Goal: Information Seeking & Learning: Learn about a topic

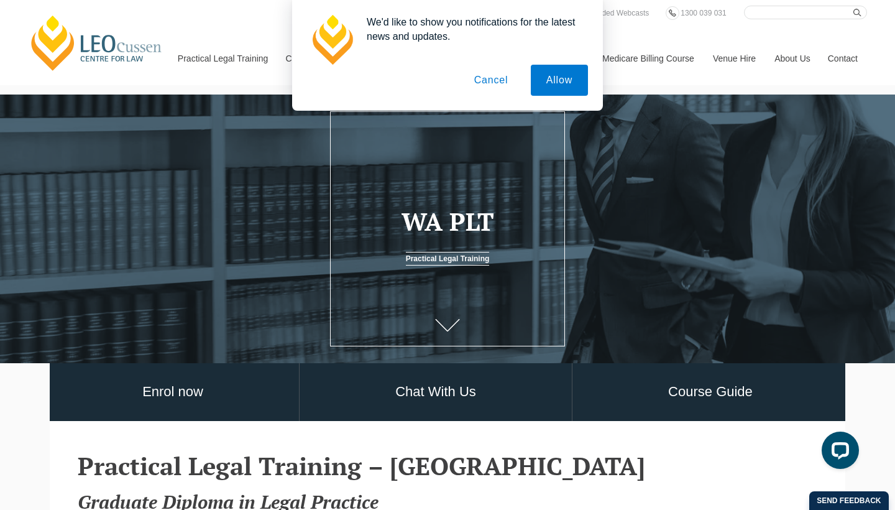
click at [483, 83] on button "Cancel" at bounding box center [491, 80] width 65 height 31
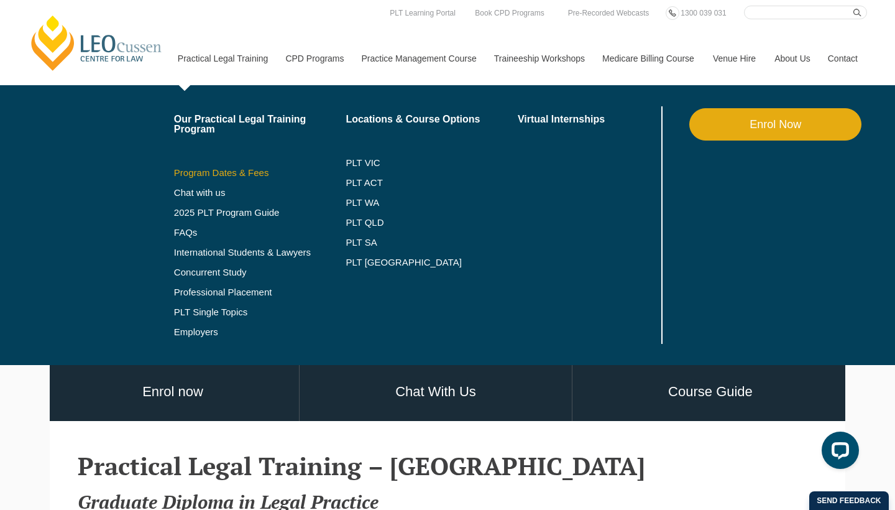
click at [196, 171] on link "Program Dates & Fees" at bounding box center [260, 173] width 172 height 10
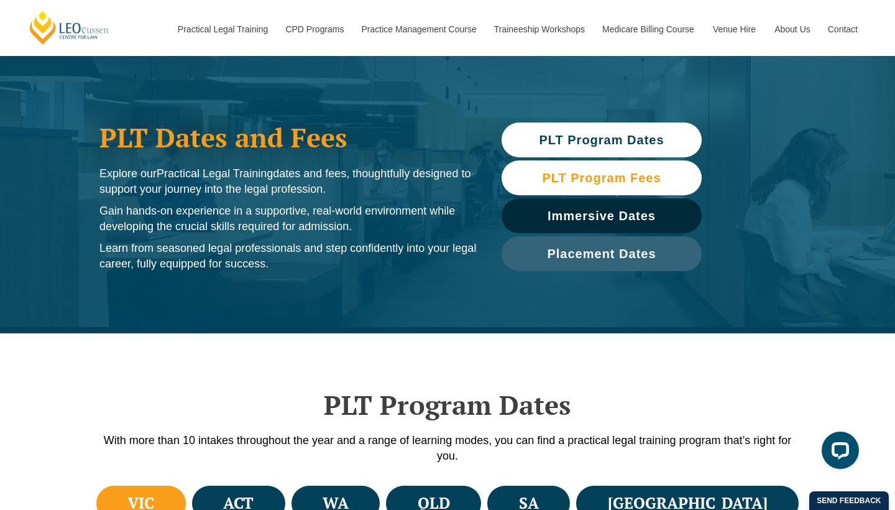
click at [531, 185] on link "PLT Program Fees" at bounding box center [602, 177] width 200 height 35
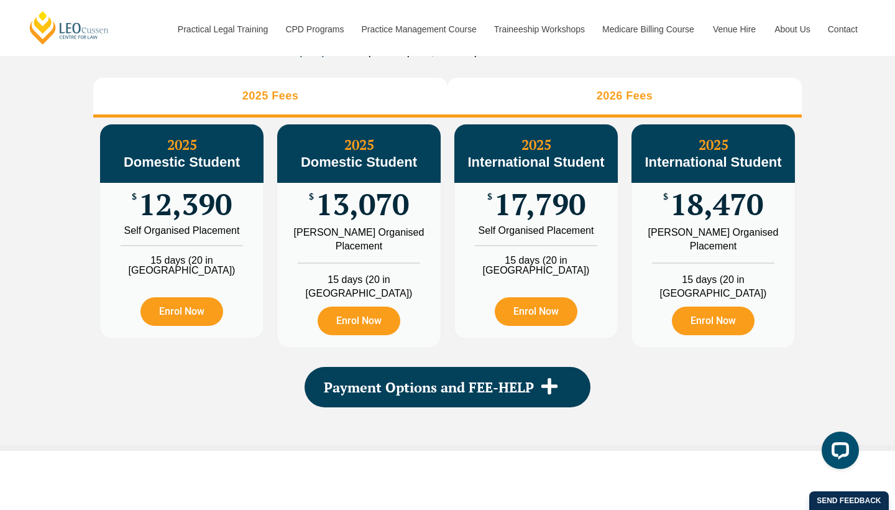
scroll to position [1454, 0]
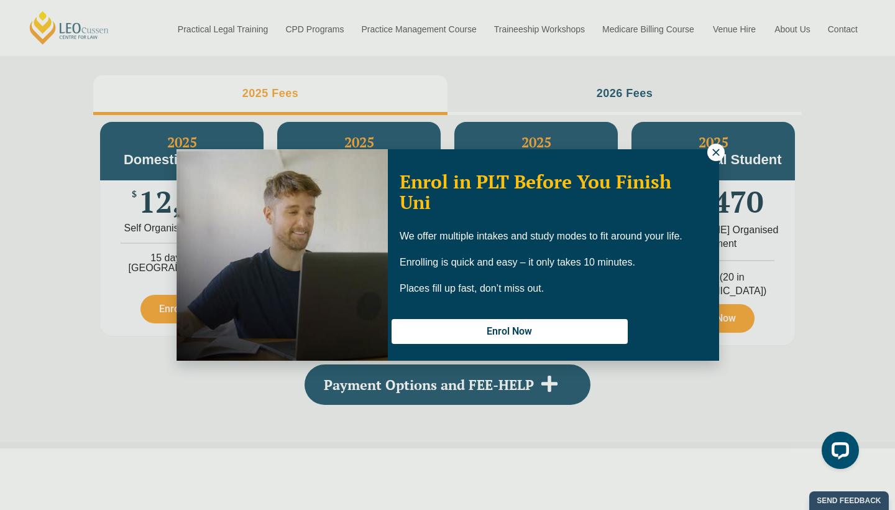
click at [716, 155] on icon at bounding box center [715, 152] width 11 height 11
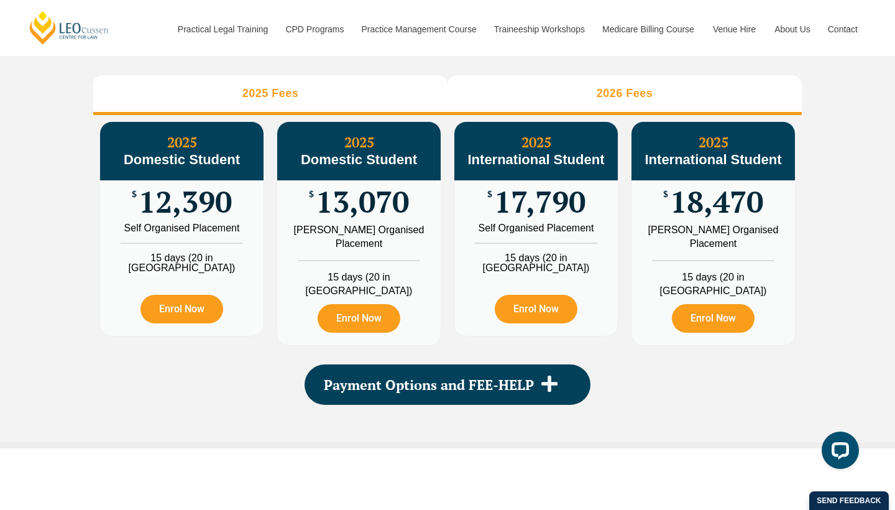
click at [629, 98] on li "2026 Fees" at bounding box center [624, 95] width 354 height 40
click at [359, 98] on li "2025 Fees" at bounding box center [270, 95] width 354 height 40
click at [576, 115] on li "2026 Fees" at bounding box center [624, 95] width 354 height 40
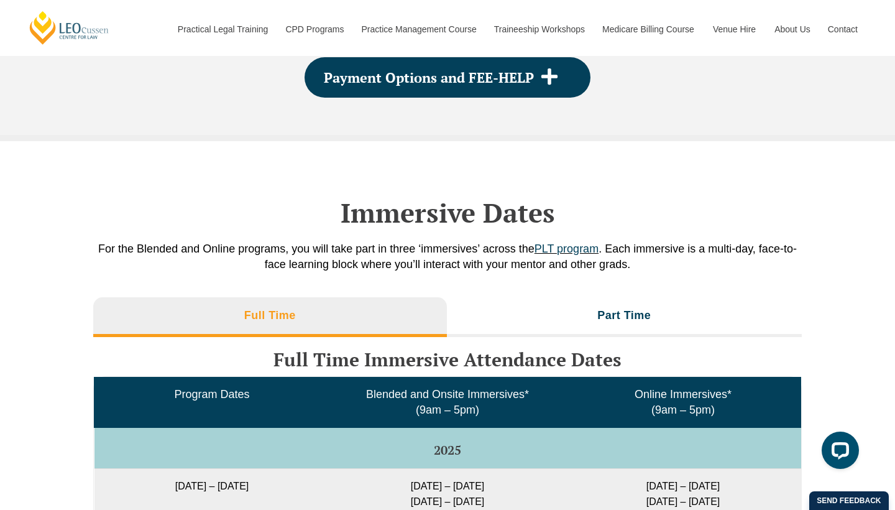
scroll to position [1760, 0]
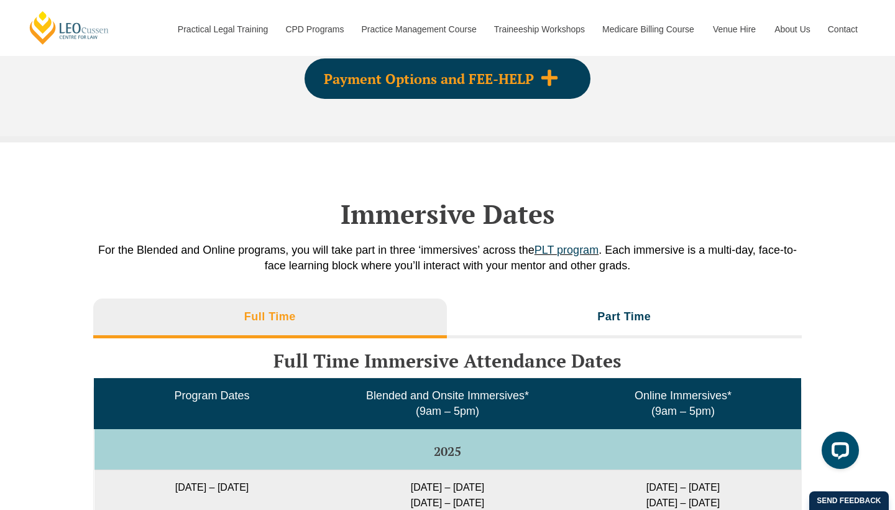
click at [512, 89] on div "Payment Options and FEE-HELP" at bounding box center [448, 78] width 286 height 40
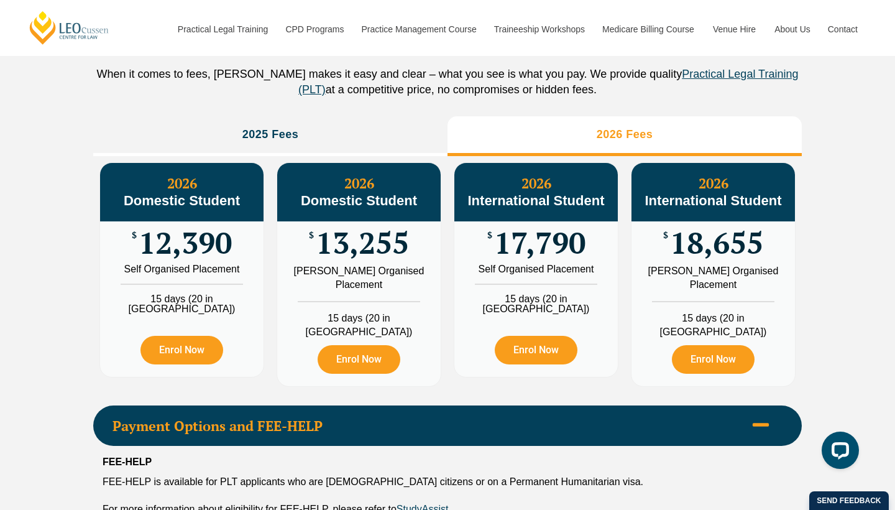
scroll to position [1414, 0]
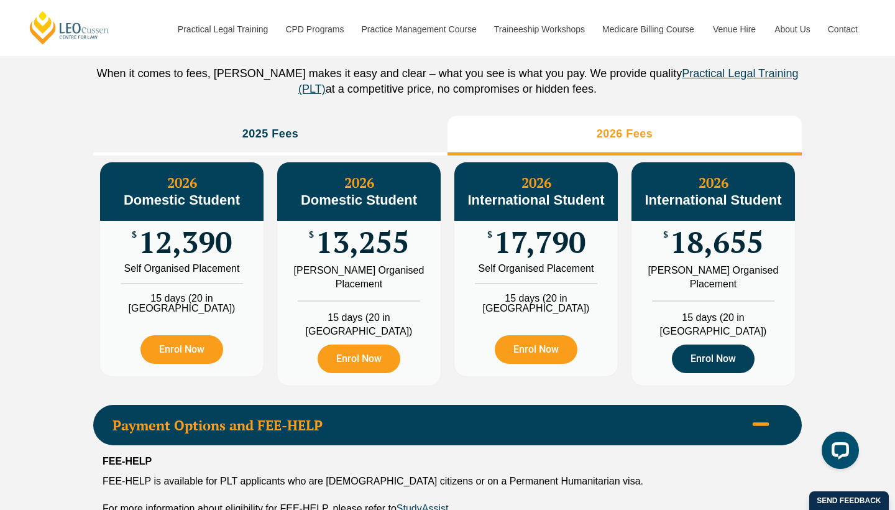
click at [706, 360] on link "Enrol Now" at bounding box center [713, 358] width 83 height 29
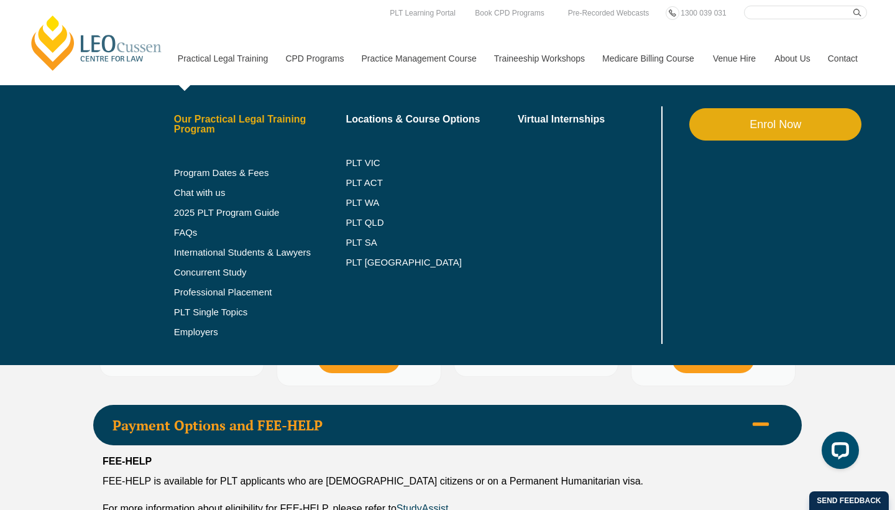
click at [242, 122] on link "Our Practical Legal Training Program" at bounding box center [260, 124] width 172 height 20
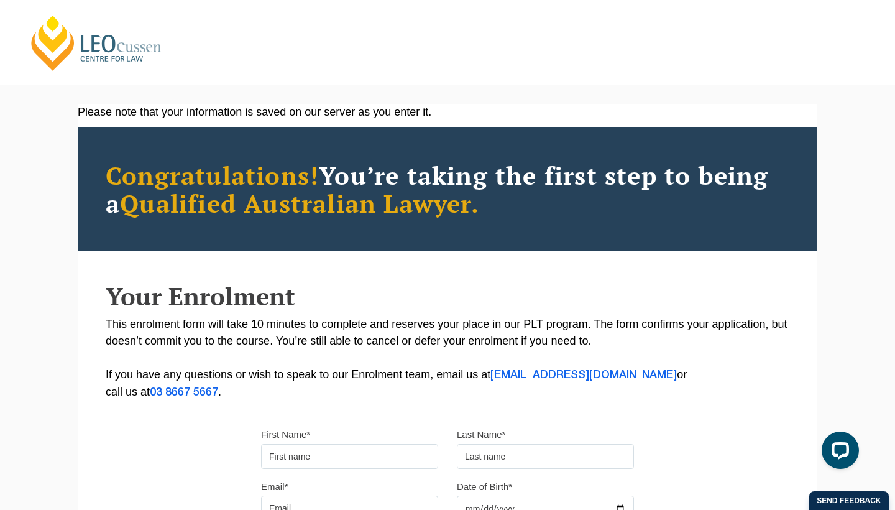
scroll to position [1, 0]
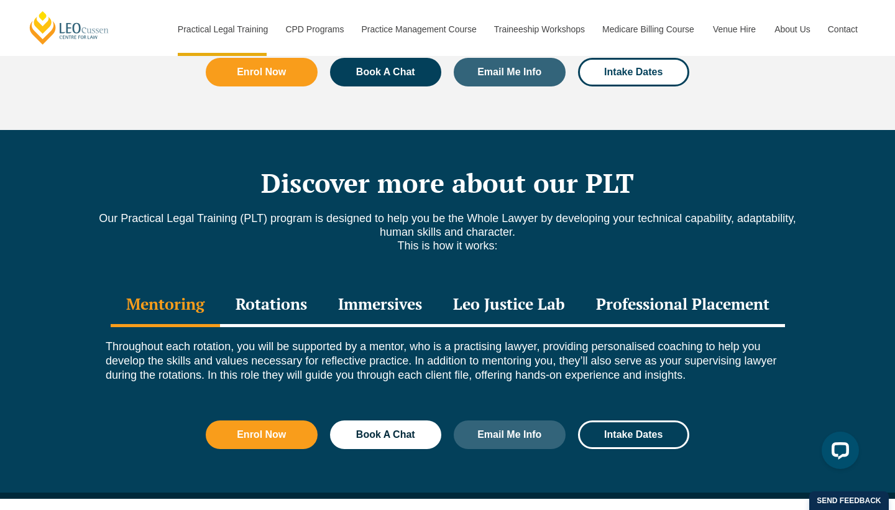
scroll to position [1596, 0]
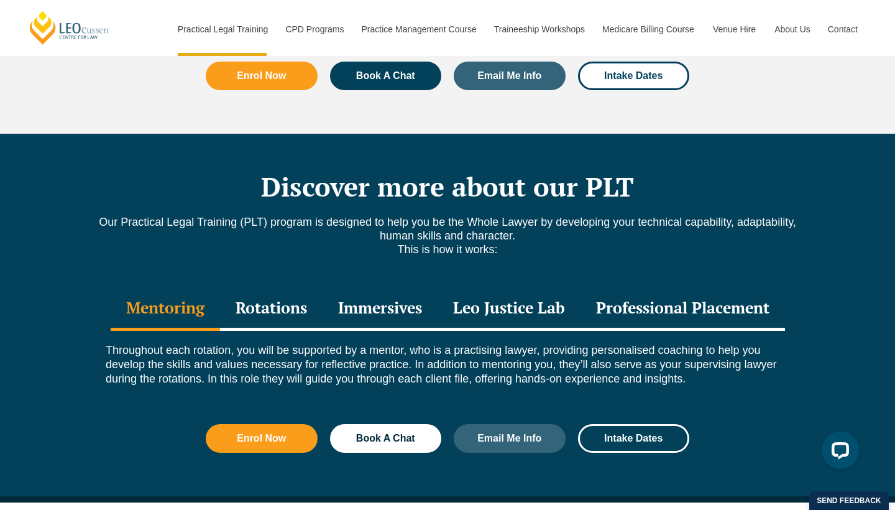
click at [282, 287] on div "Rotations" at bounding box center [271, 309] width 103 height 44
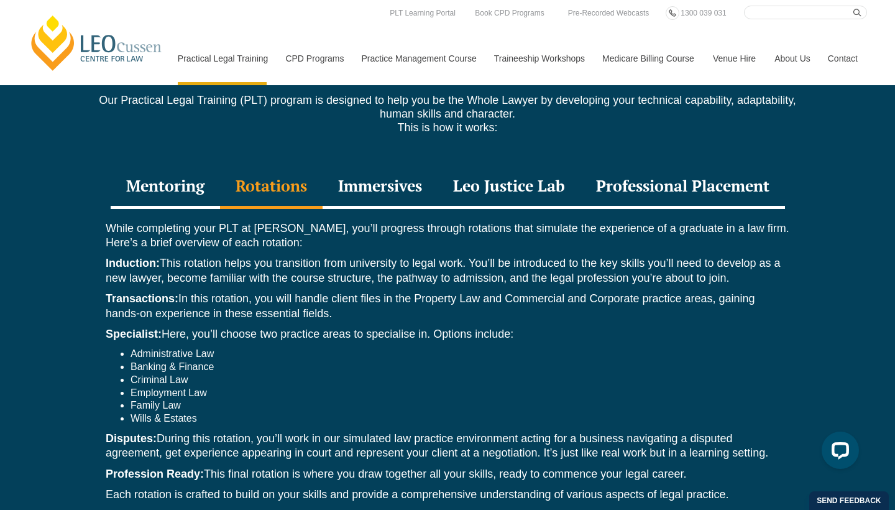
scroll to position [1629, 0]
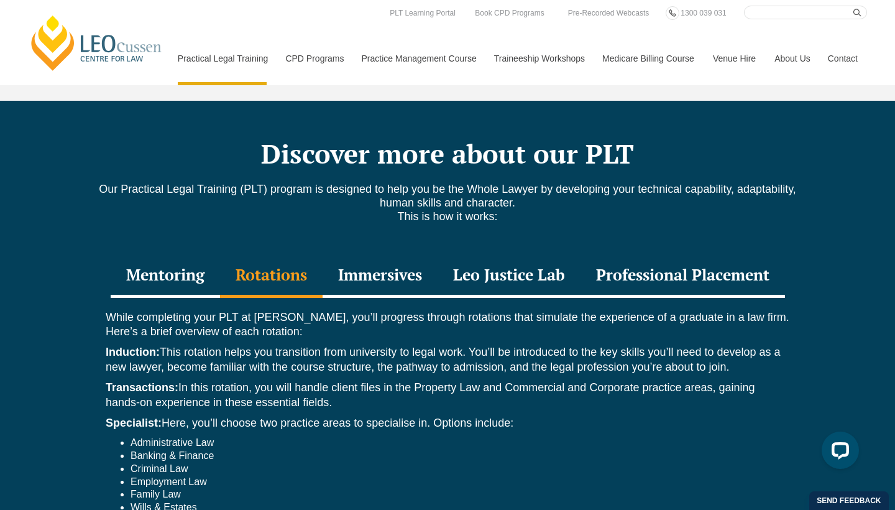
click at [403, 254] on div "Immersives" at bounding box center [380, 276] width 115 height 44
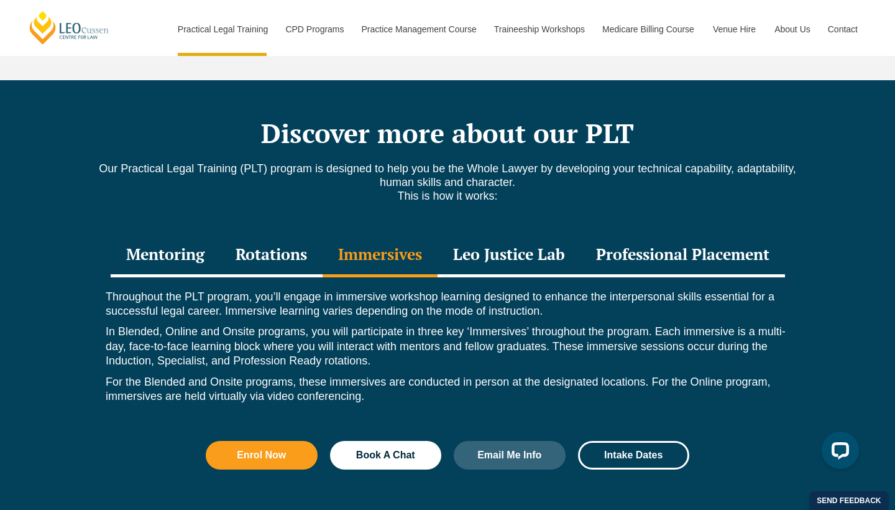
scroll to position [1651, 0]
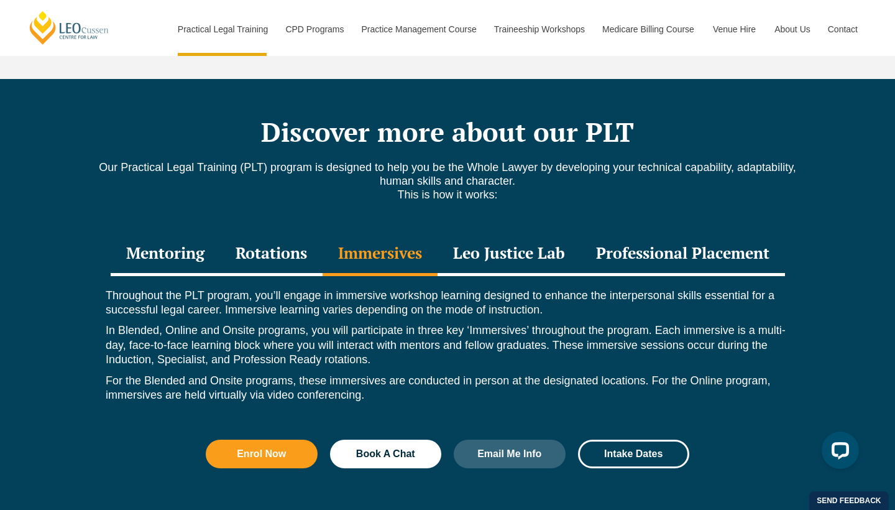
click at [507, 232] on div "Leo Justice Lab" at bounding box center [509, 254] width 143 height 44
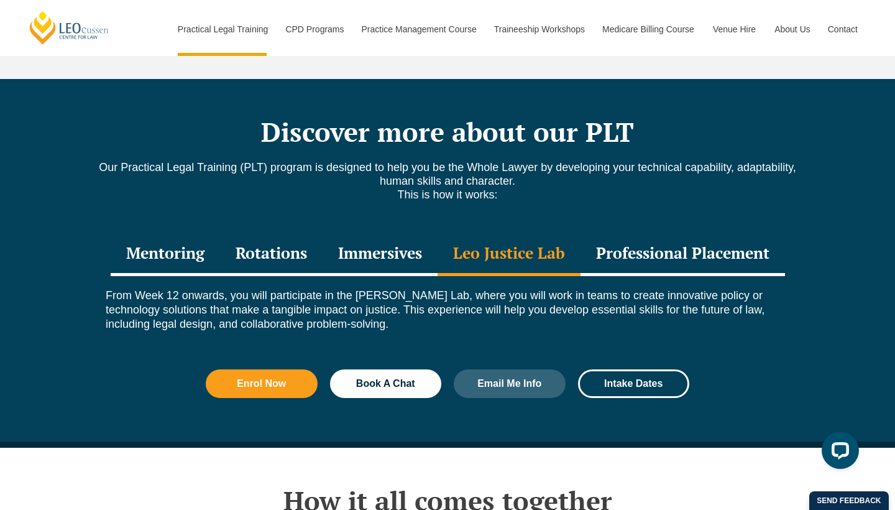
click at [617, 232] on div "Professional Placement" at bounding box center [682, 254] width 204 height 44
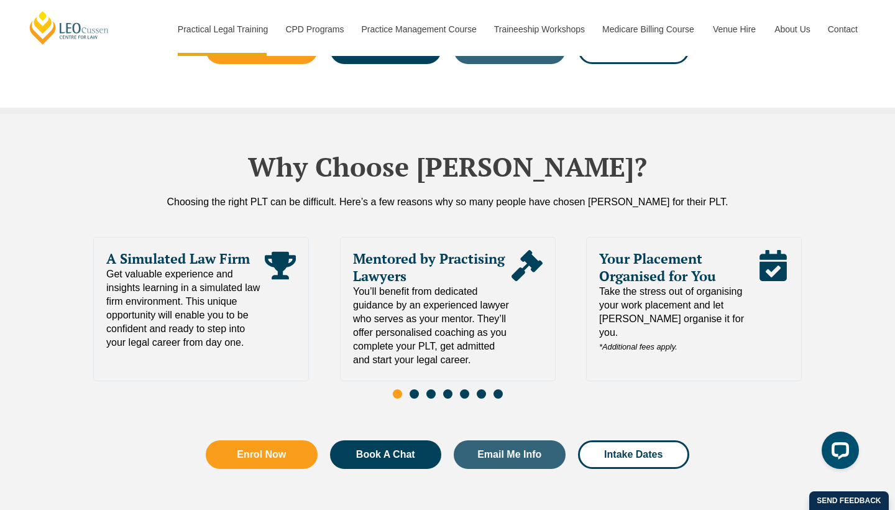
scroll to position [2683, 0]
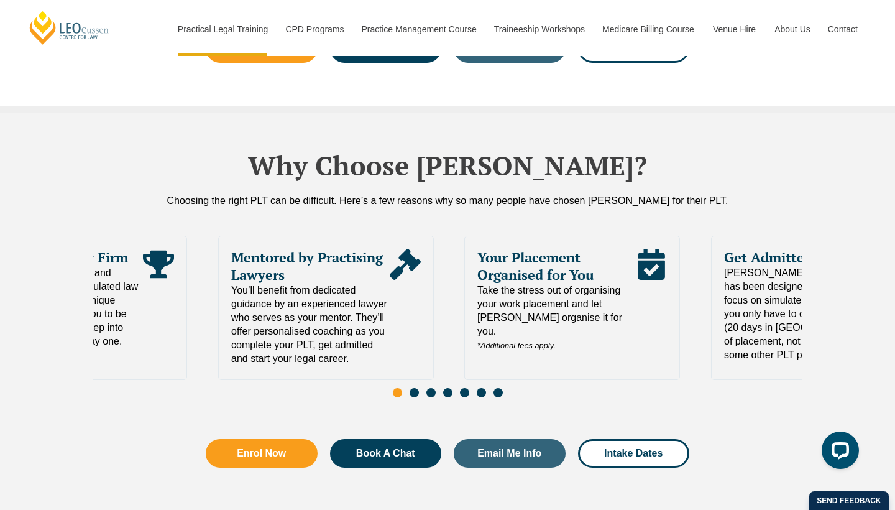
click at [464, 312] on div "Your Placement Organised for You Take the stress out of organising your work pl…" at bounding box center [572, 308] width 216 height 144
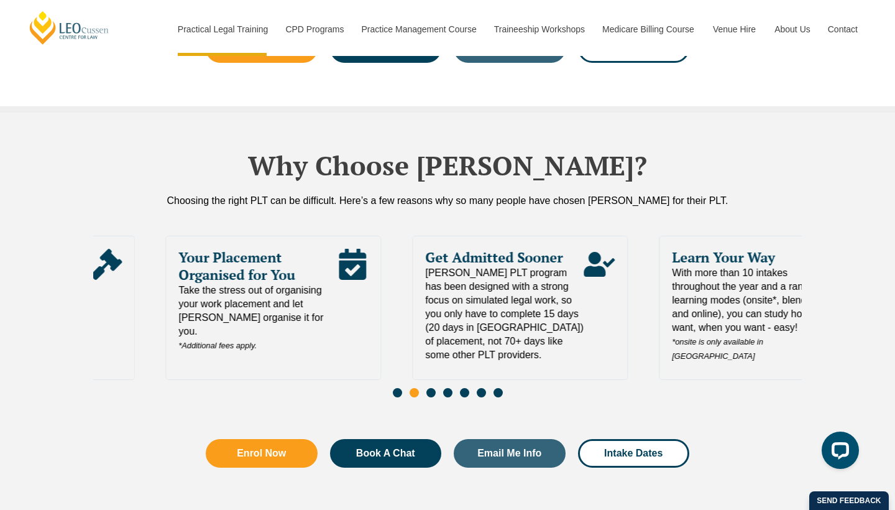
click at [437, 298] on span "[PERSON_NAME] PLT program has been designed with a strong focus on simulated le…" at bounding box center [504, 314] width 158 height 96
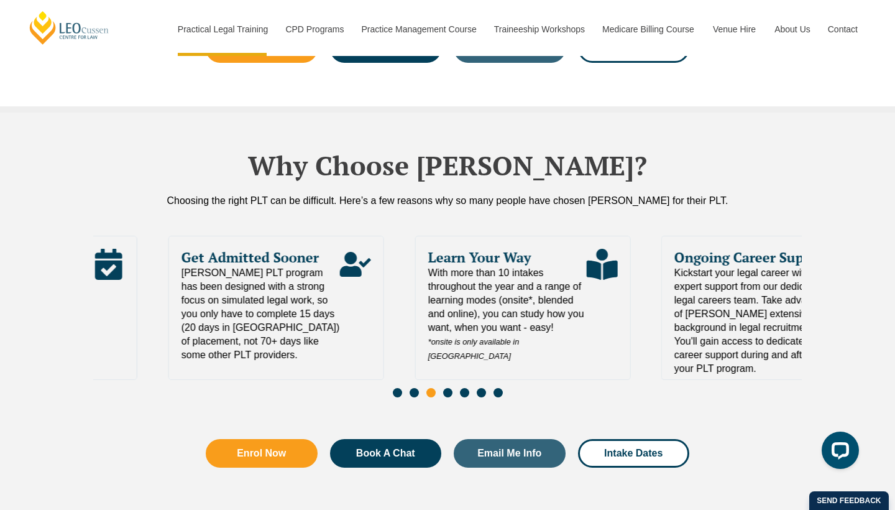
click at [438, 290] on span "With more than 10 intakes throughout the year and a range of learning modes (on…" at bounding box center [507, 314] width 158 height 97
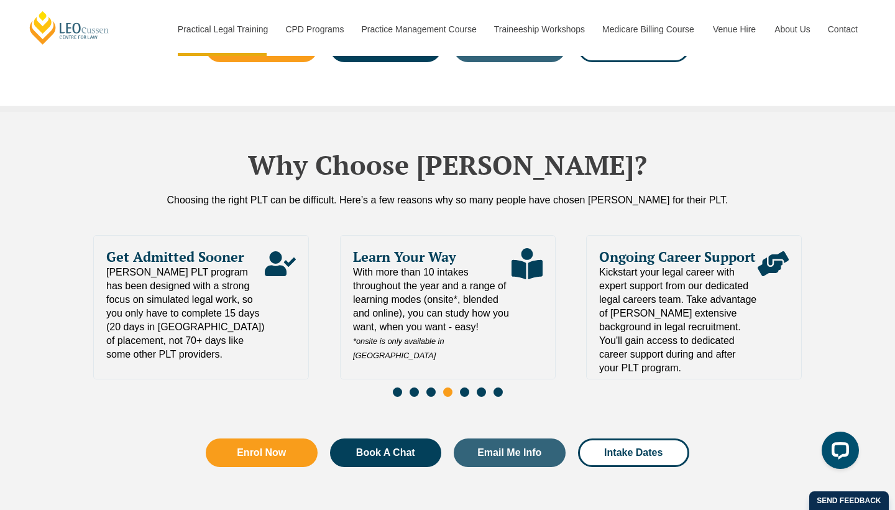
scroll to position [2684, 0]
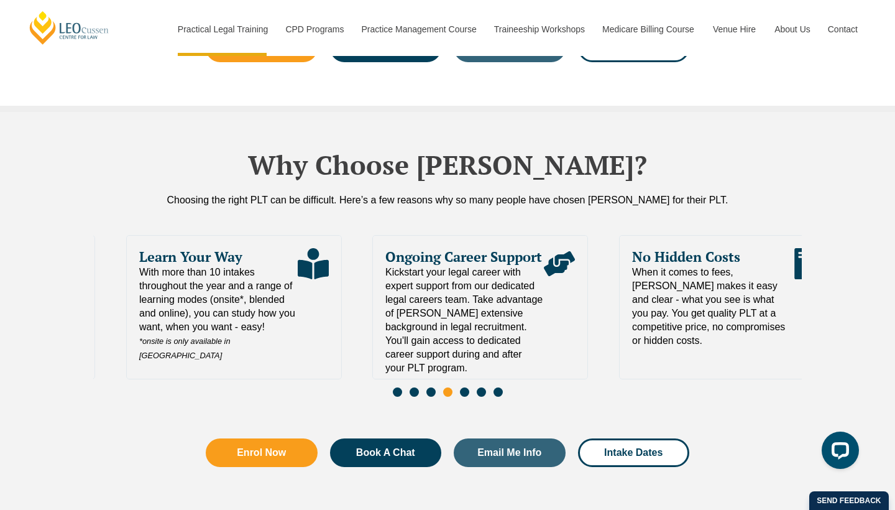
click at [385, 295] on span "Kickstart your legal career with expert support from our dedicated legal career…" at bounding box center [464, 319] width 158 height 109
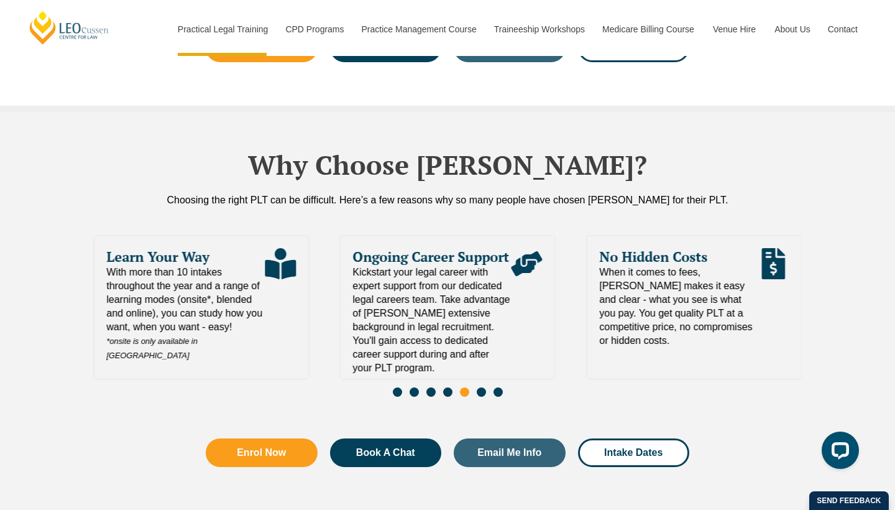
drag, startPoint x: 584, startPoint y: 288, endPoint x: 335, endPoint y: 280, distance: 248.8
click at [335, 280] on div "Learn Your Way With more than 10 intakes throughout the year and a range of lea…" at bounding box center [447, 319] width 709 height 169
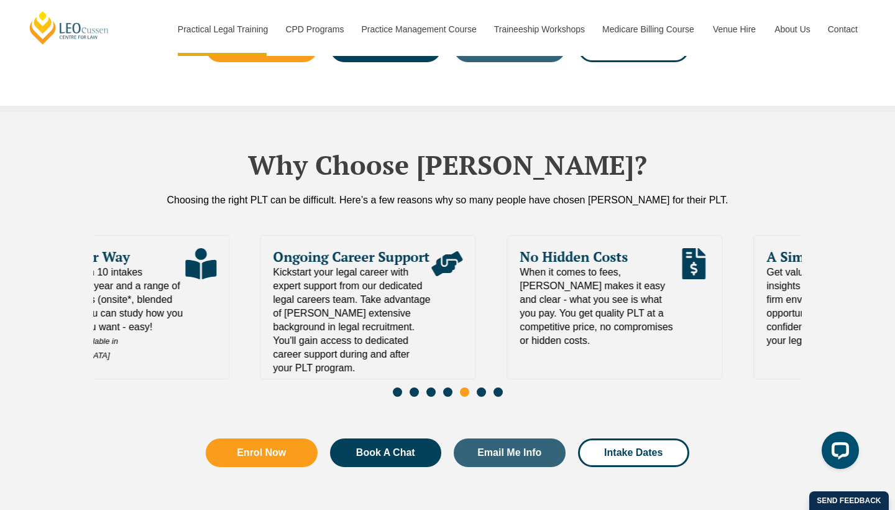
click at [520, 282] on span "When it comes to fees, [PERSON_NAME] makes it easy and clear - what you see is …" at bounding box center [599, 306] width 158 height 82
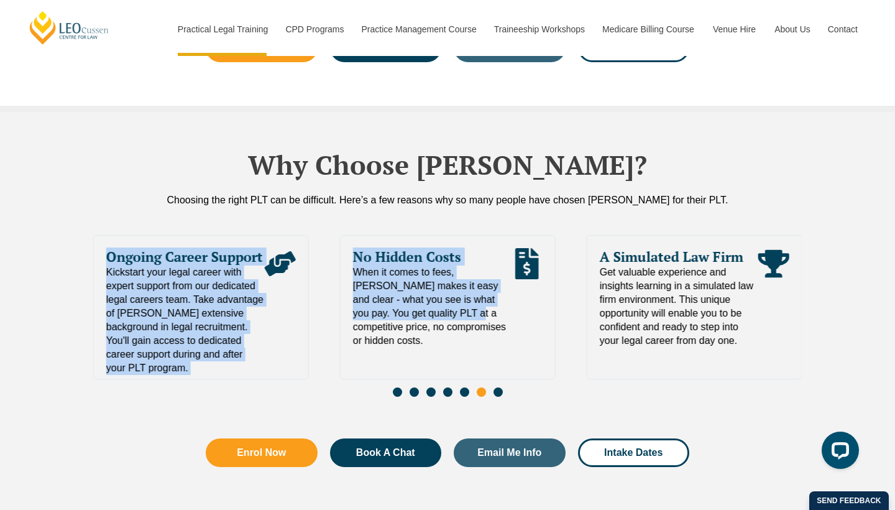
drag, startPoint x: 584, startPoint y: 295, endPoint x: 387, endPoint y: 285, distance: 196.7
click at [387, 285] on div "Learn Your Way With more than 10 intakes throughout the year and a range of lea…" at bounding box center [447, 319] width 709 height 169
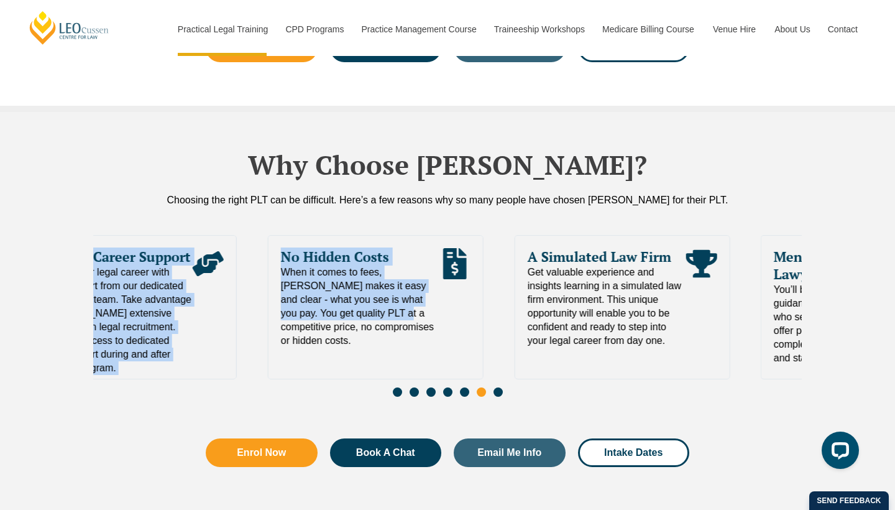
click at [527, 282] on span "Get valuable experience and insights learning in a simulated law firm environme…" at bounding box center [606, 306] width 158 height 82
